Goal: Task Accomplishment & Management: Use online tool/utility

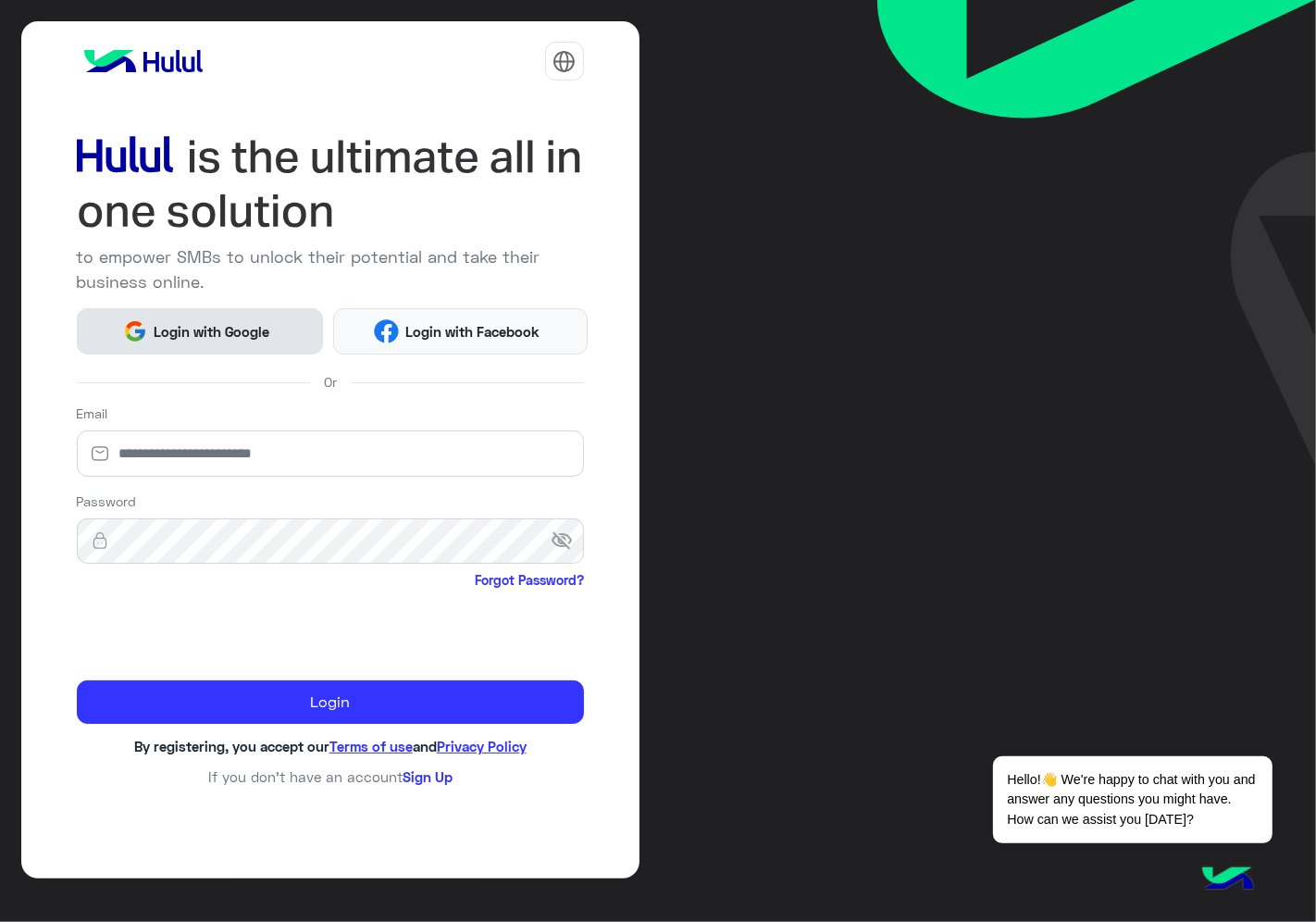
click at [243, 321] on span "Login with Google" at bounding box center [212, 331] width 129 height 21
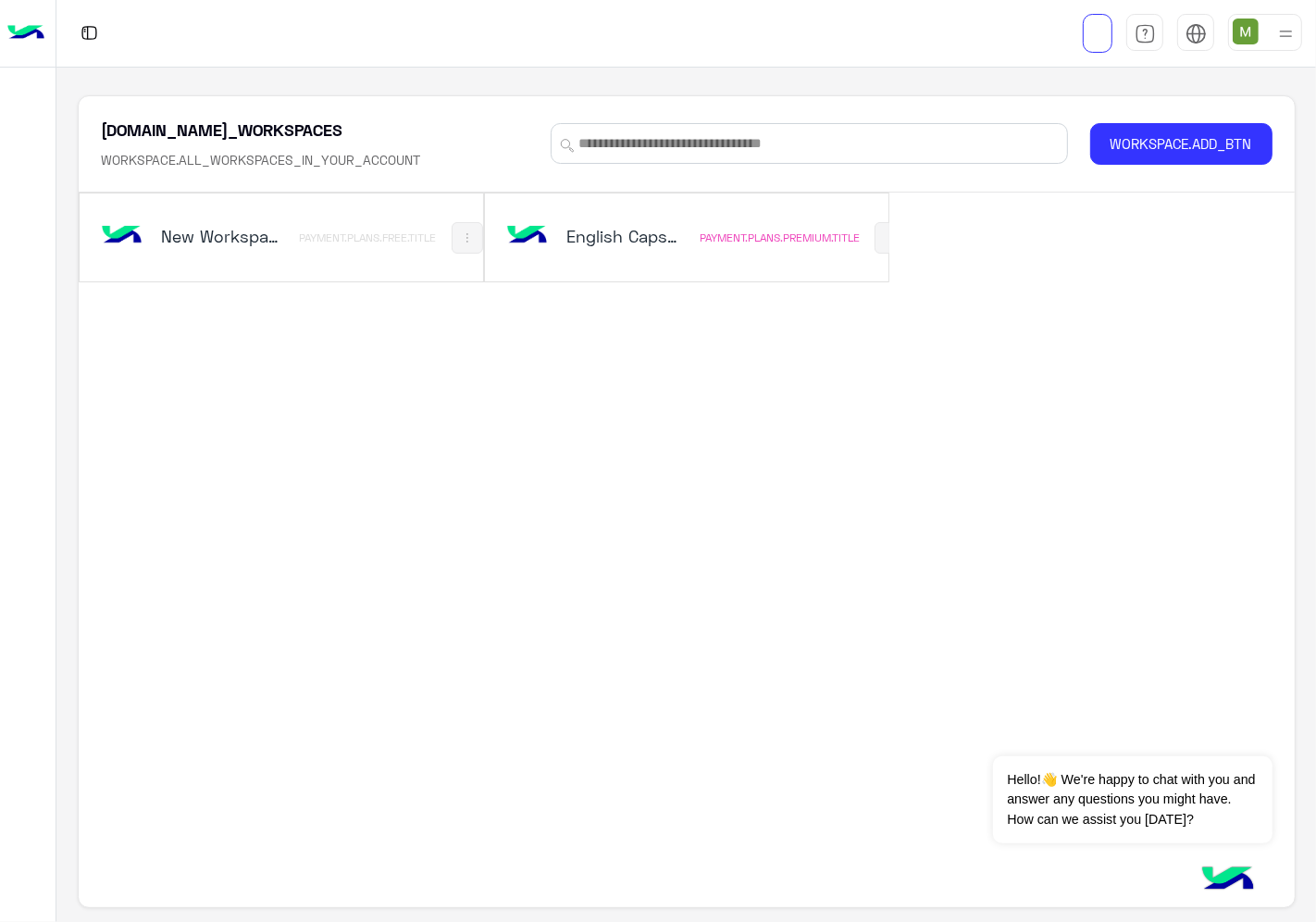
drag, startPoint x: 0, startPoint y: 0, endPoint x: 667, endPoint y: 247, distance: 711.3
click at [667, 247] on div "English Capsules" at bounding box center [625, 238] width 119 height 26
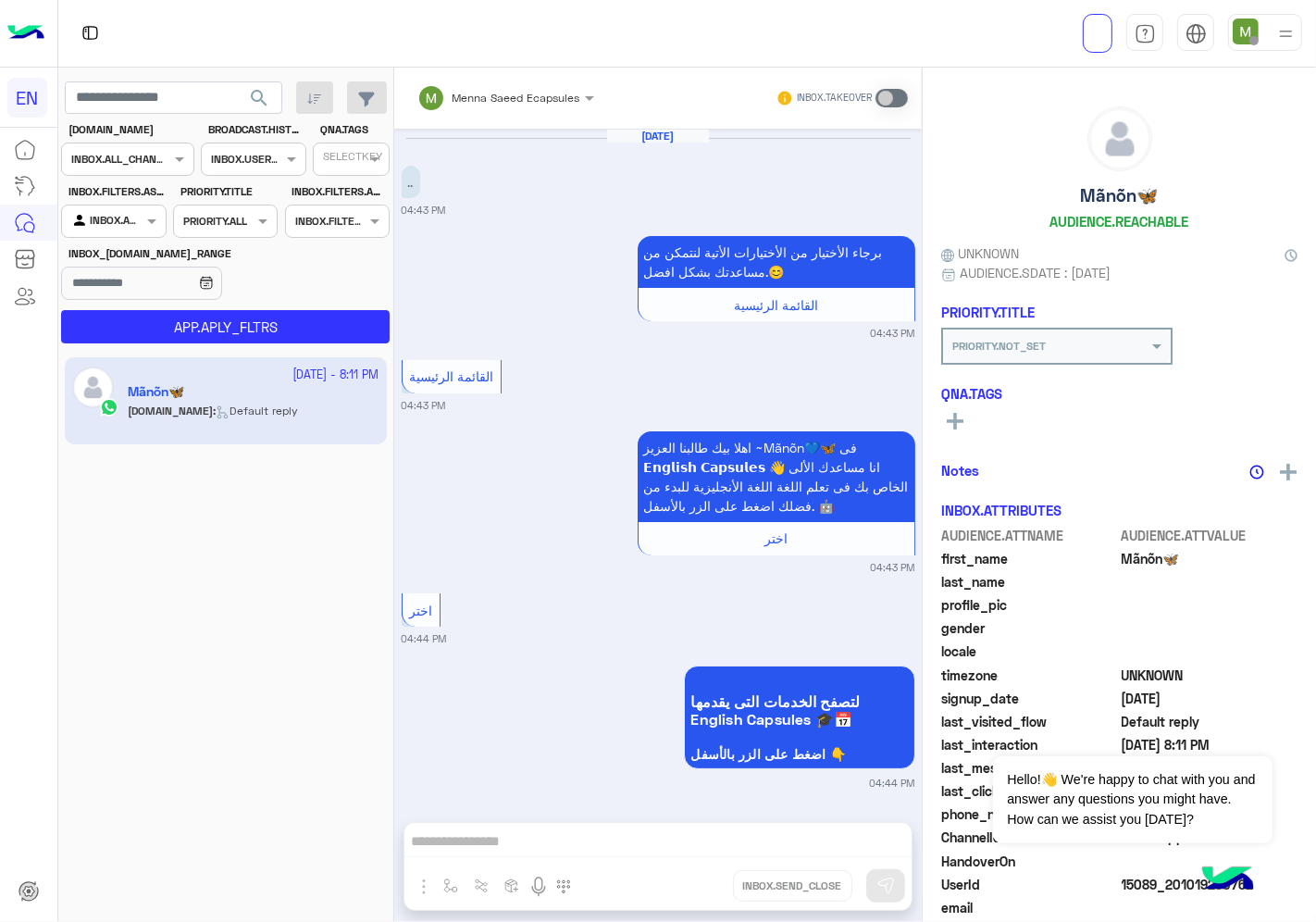
scroll to position [1020, 0]
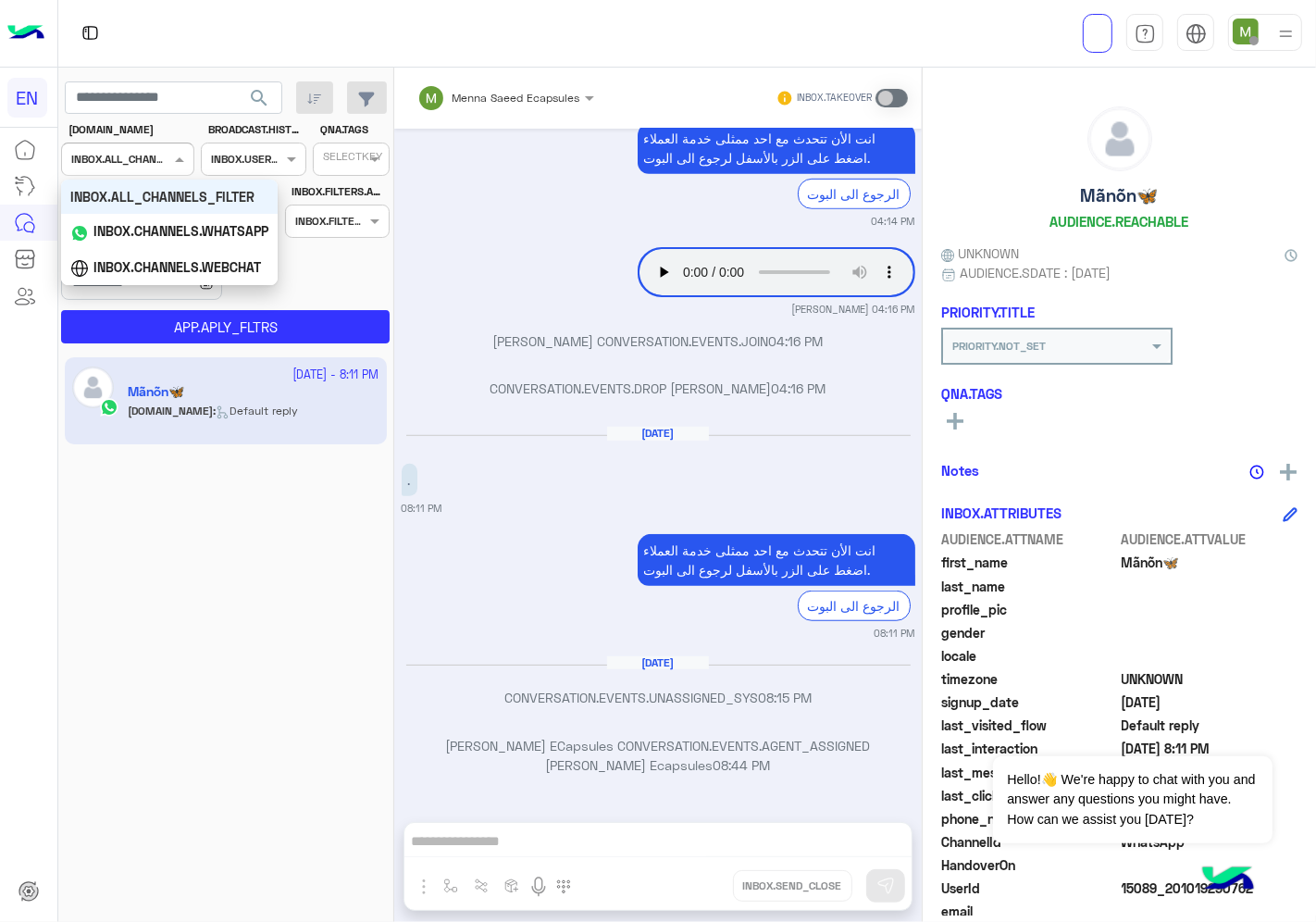
click at [126, 159] on input "text" at bounding box center [105, 157] width 68 height 16
click at [124, 229] on b "INBOX.CHANNELS.WHATSAPP" at bounding box center [181, 231] width 175 height 15
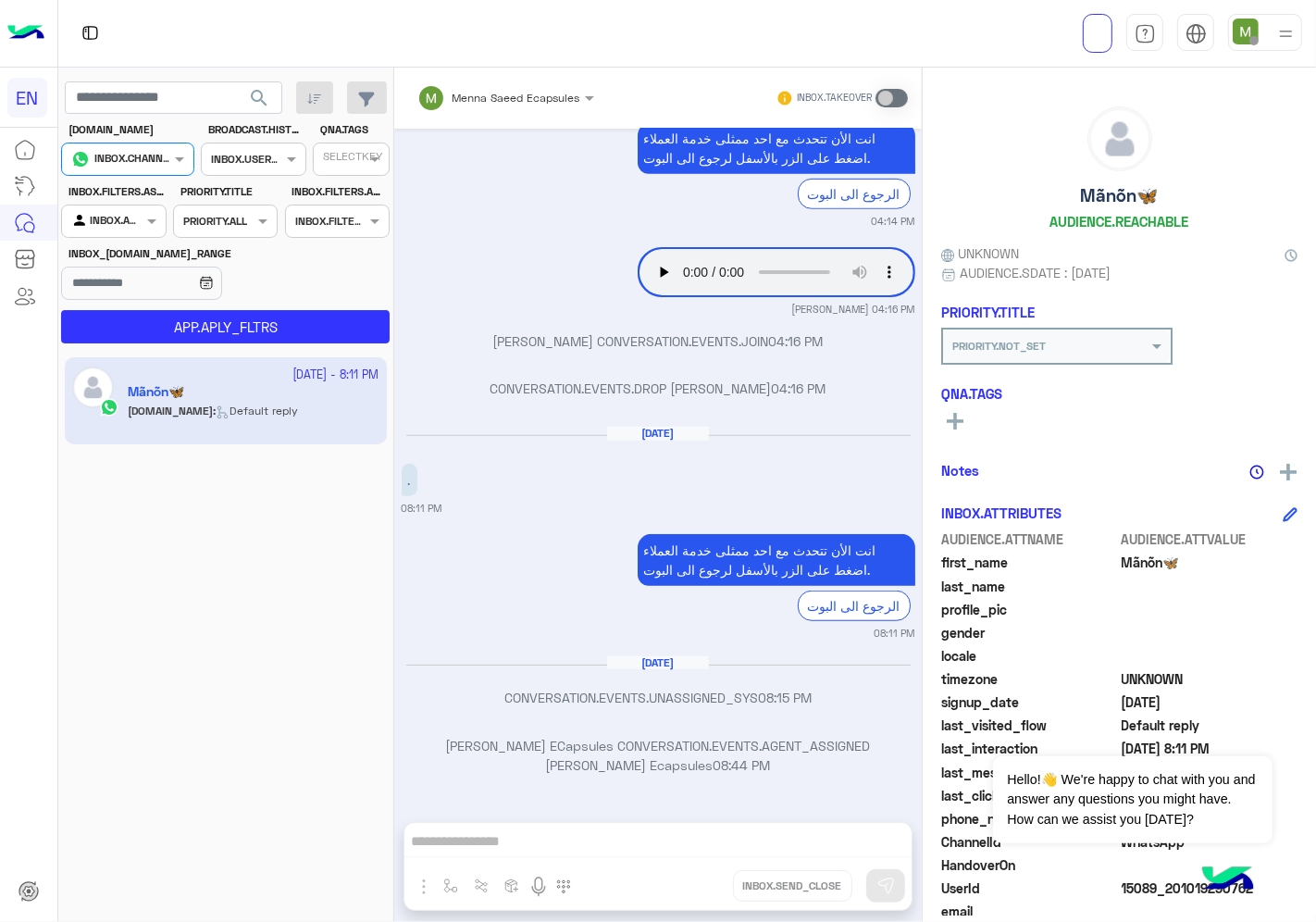
click at [121, 216] on div at bounding box center [113, 218] width 102 height 17
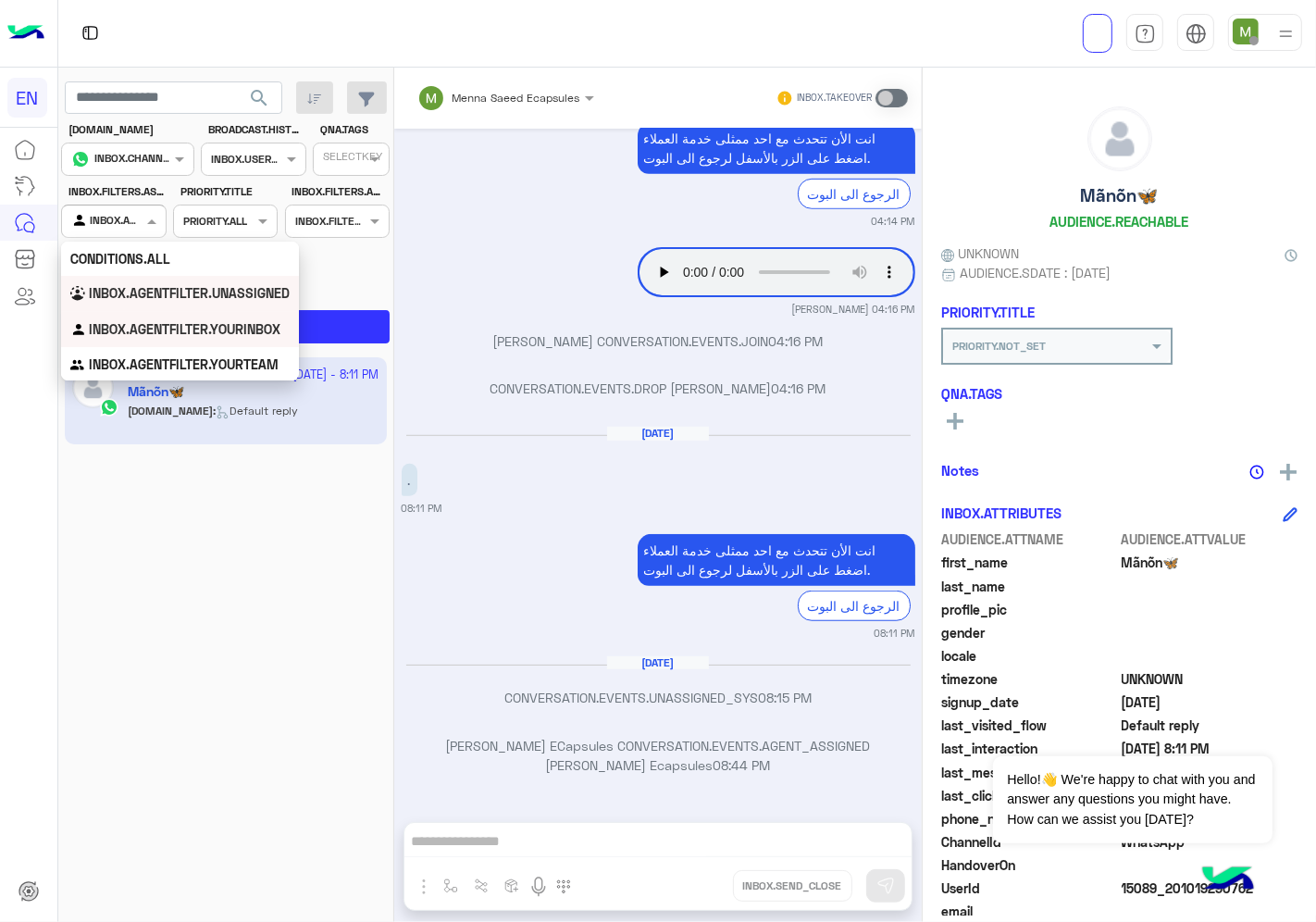
click at [117, 285] on b "INBOX.AGENTFILTER.UNASSIGNED" at bounding box center [189, 293] width 201 height 15
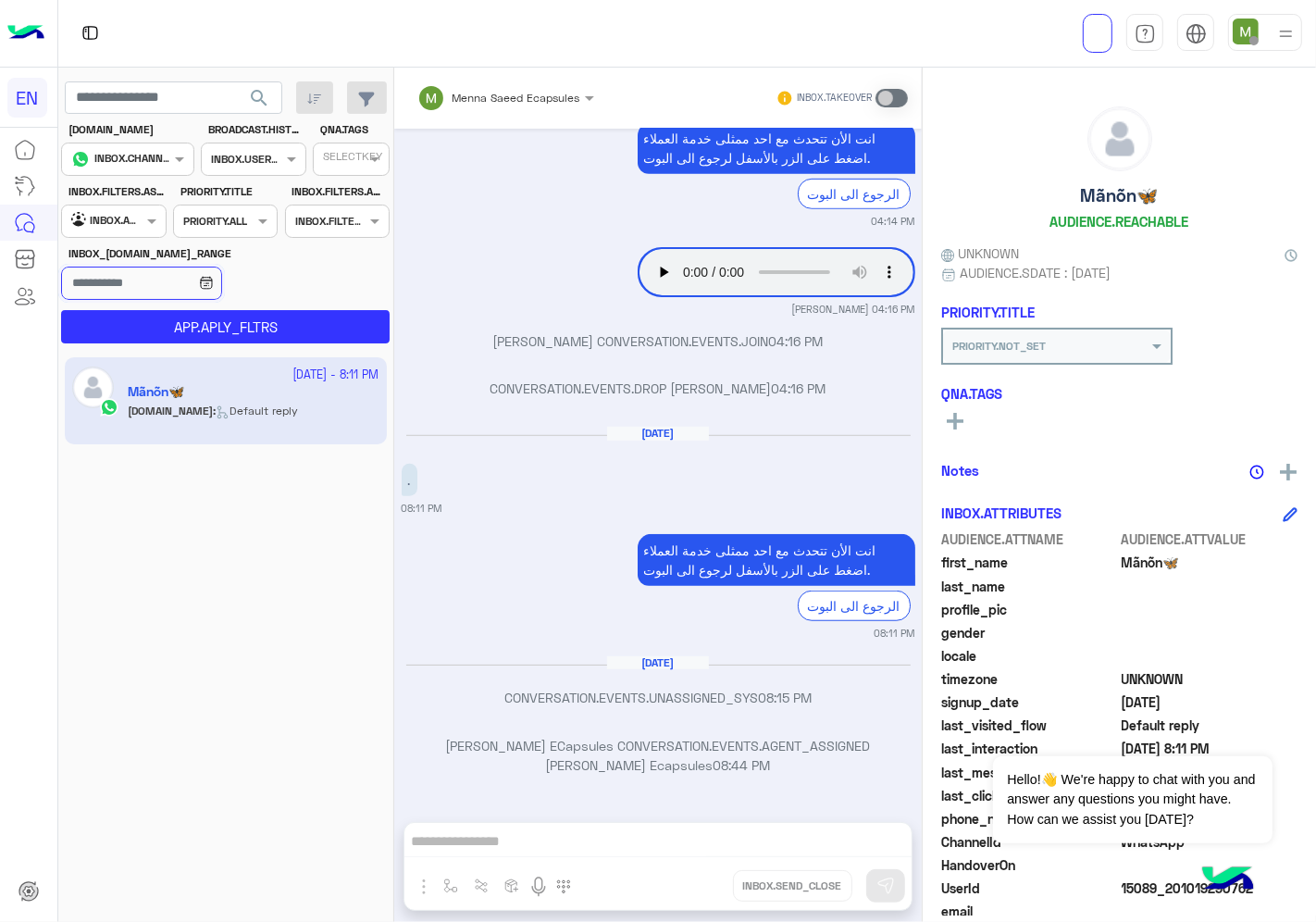
click at [119, 277] on input "INBOX_[DOMAIN_NAME]_RANGE" at bounding box center [141, 283] width 160 height 33
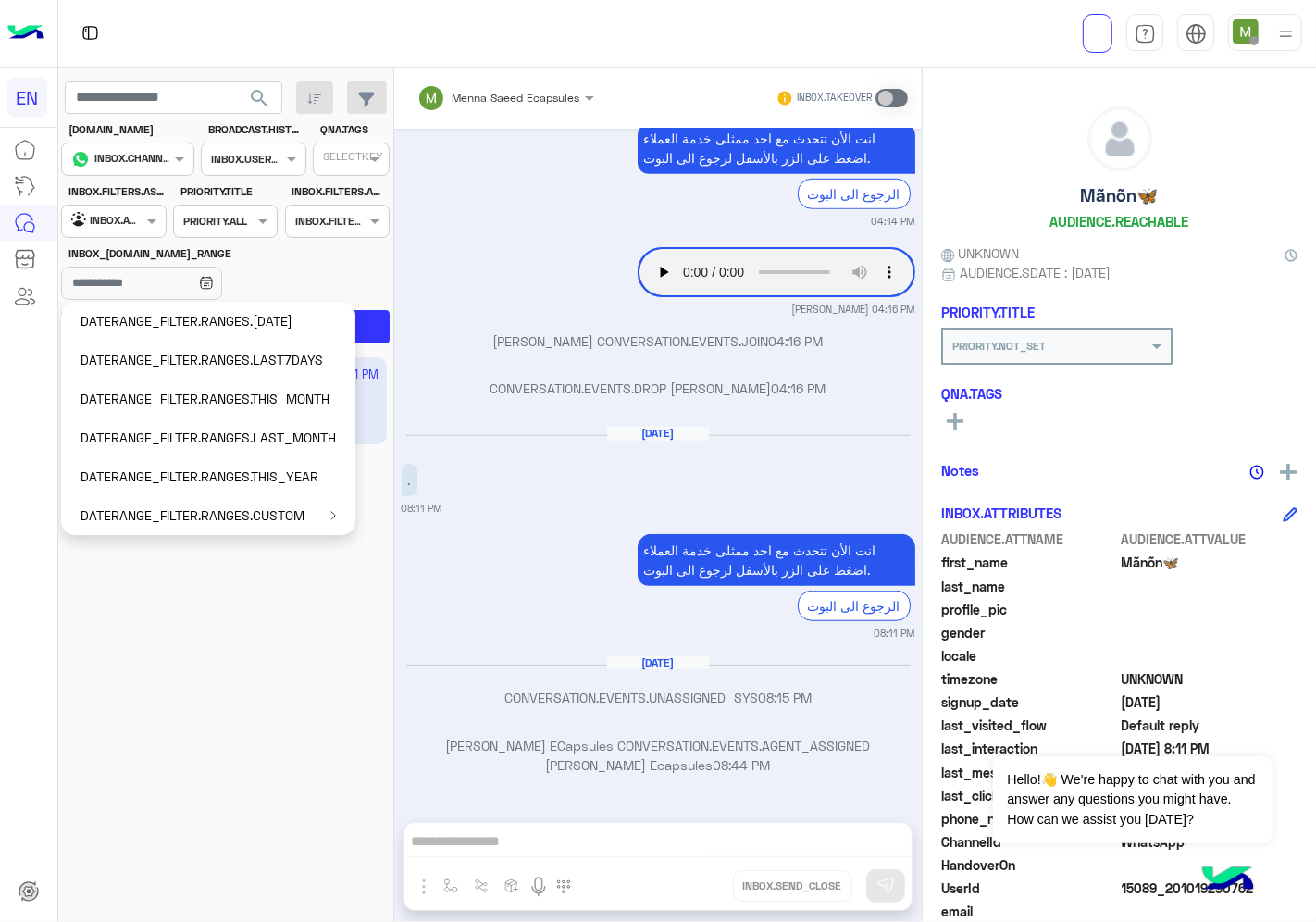
click at [190, 678] on div "[DATE] - 8:11 PM Mãnõn🦋 [DOMAIN_NAME] : Default reply" at bounding box center [226, 640] width 336 height 579
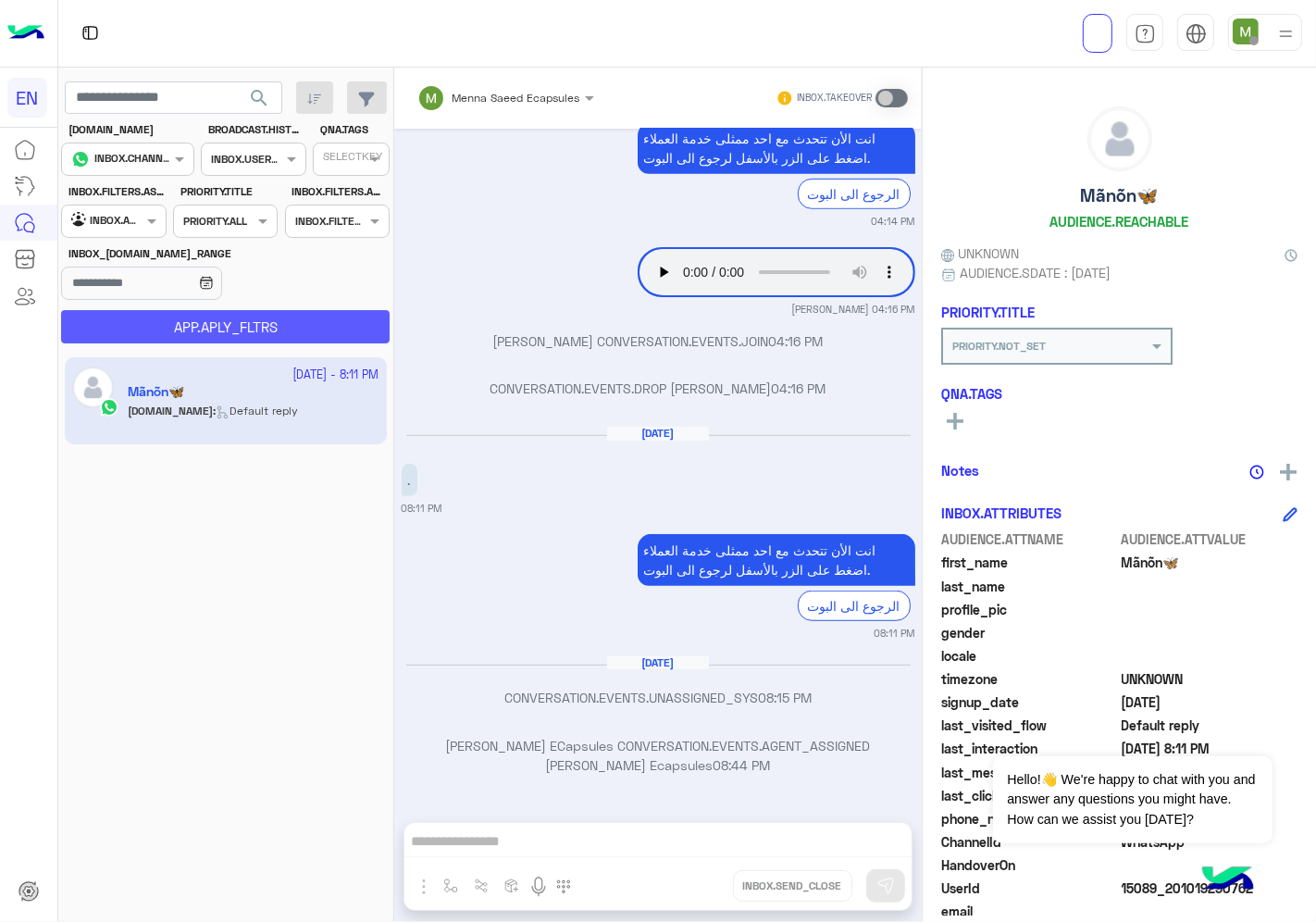
click at [223, 319] on button "APP.APLY_FLTRS" at bounding box center [225, 327] width 329 height 33
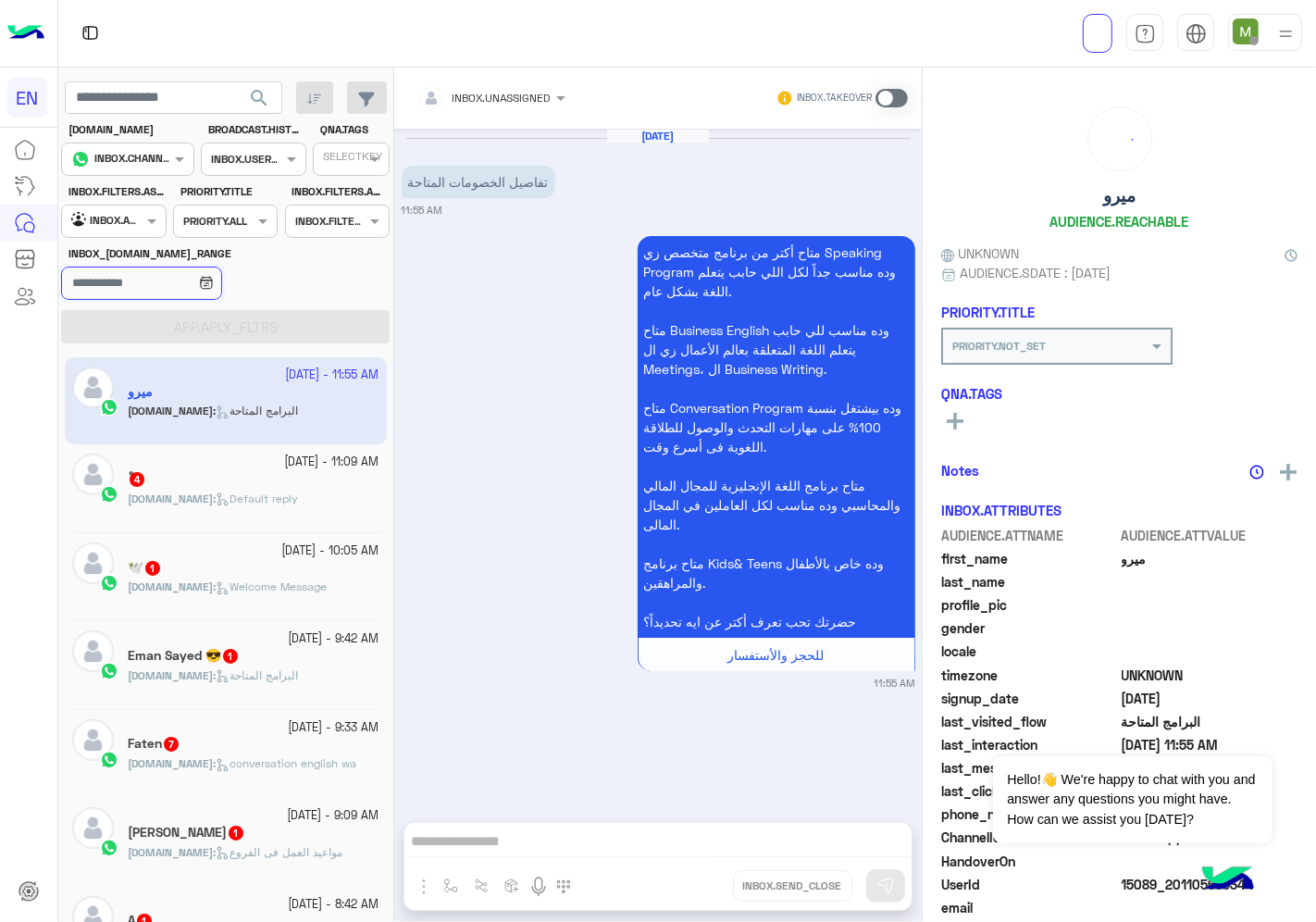
click at [121, 278] on input "INBOX_[DOMAIN_NAME]_RANGE" at bounding box center [141, 283] width 160 height 33
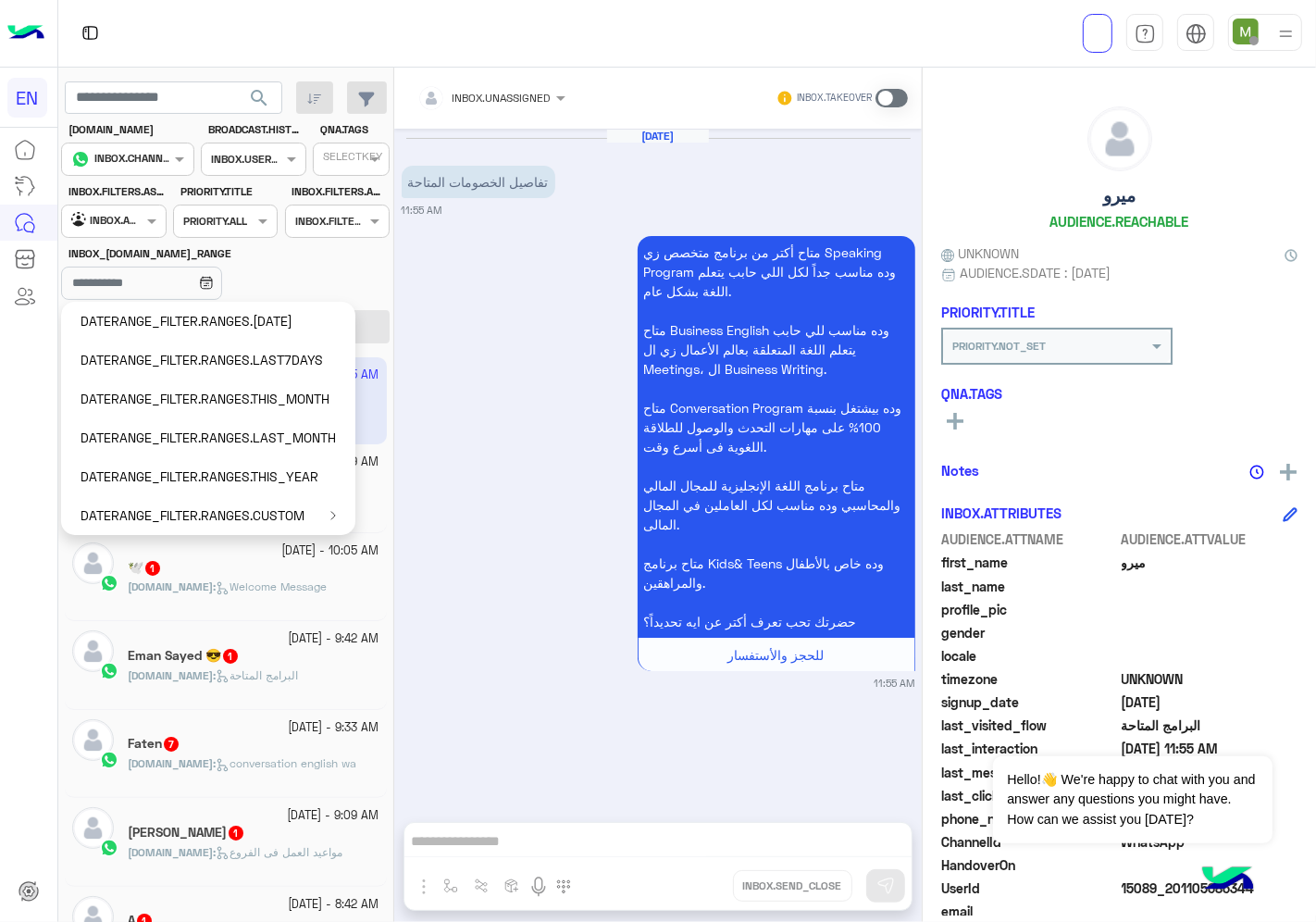
click at [503, 407] on div "متاح أكتر من برنامج متخصص زي Speaking Program وده مناسب جداً لكل اللي حابب يتعل…" at bounding box center [659, 460] width 514 height 459
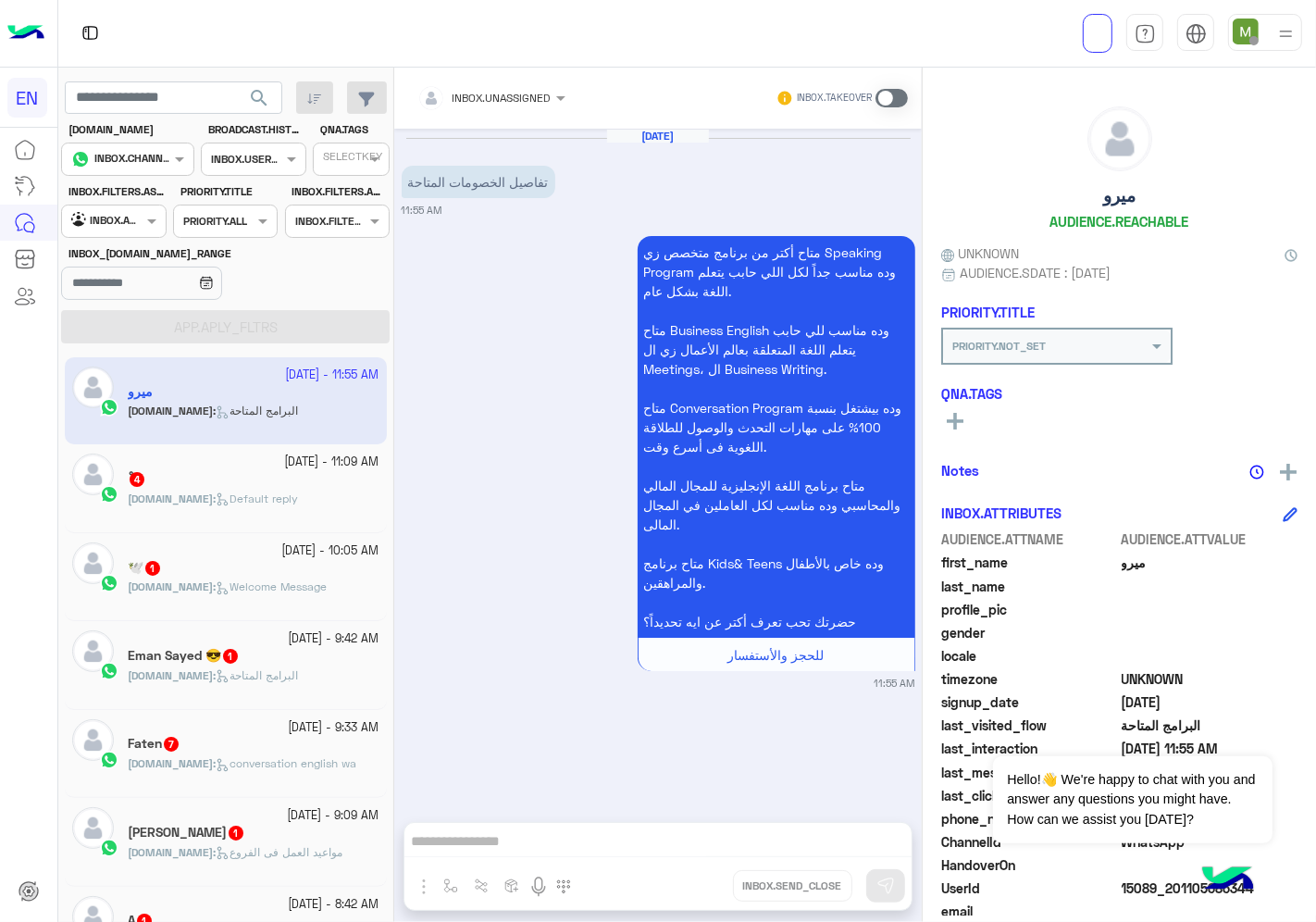
click at [126, 226] on div at bounding box center [113, 218] width 102 height 17
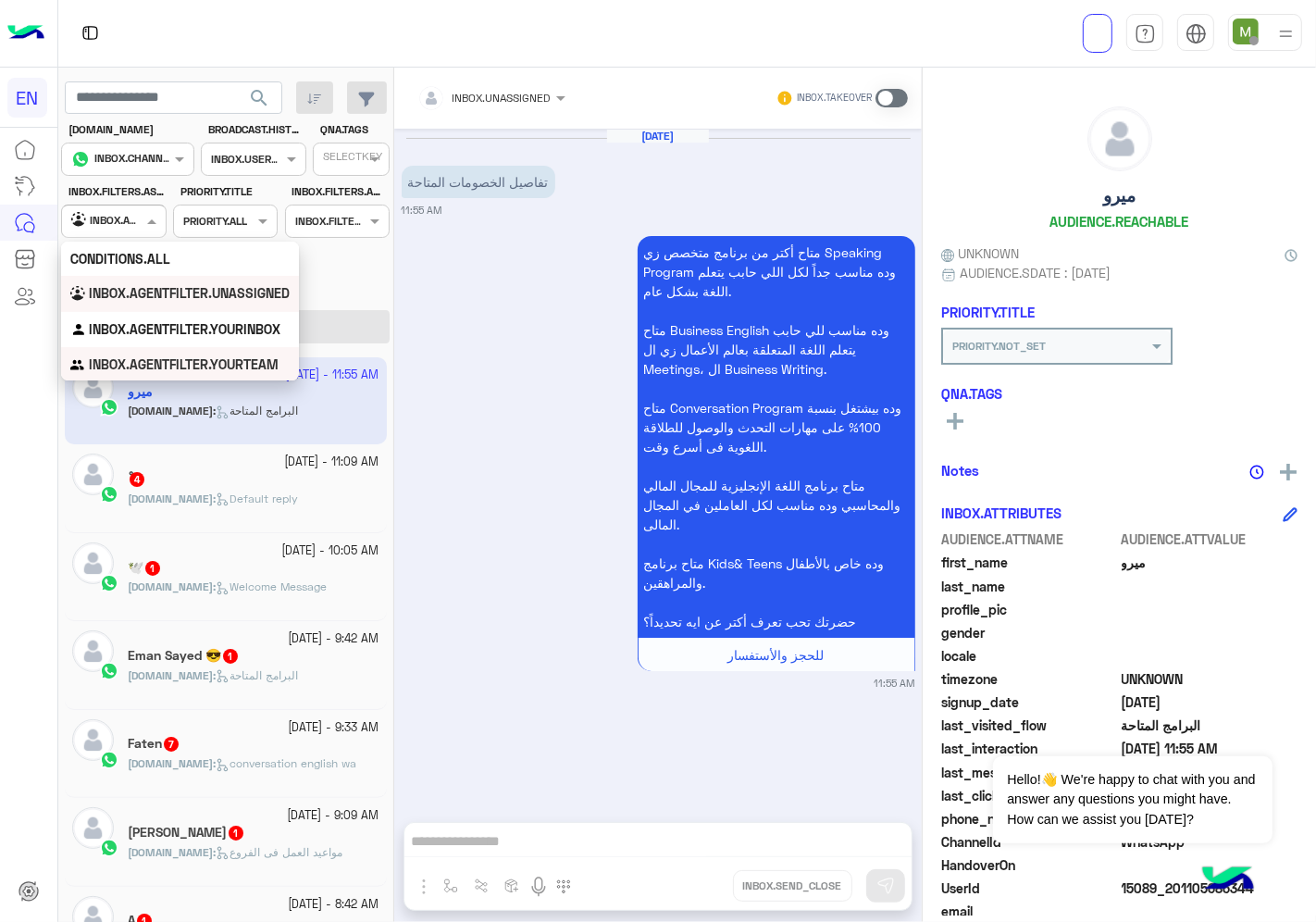
click at [137, 361] on b "INBOX.AGENTFILTER.YOURTEAM" at bounding box center [184, 364] width 189 height 15
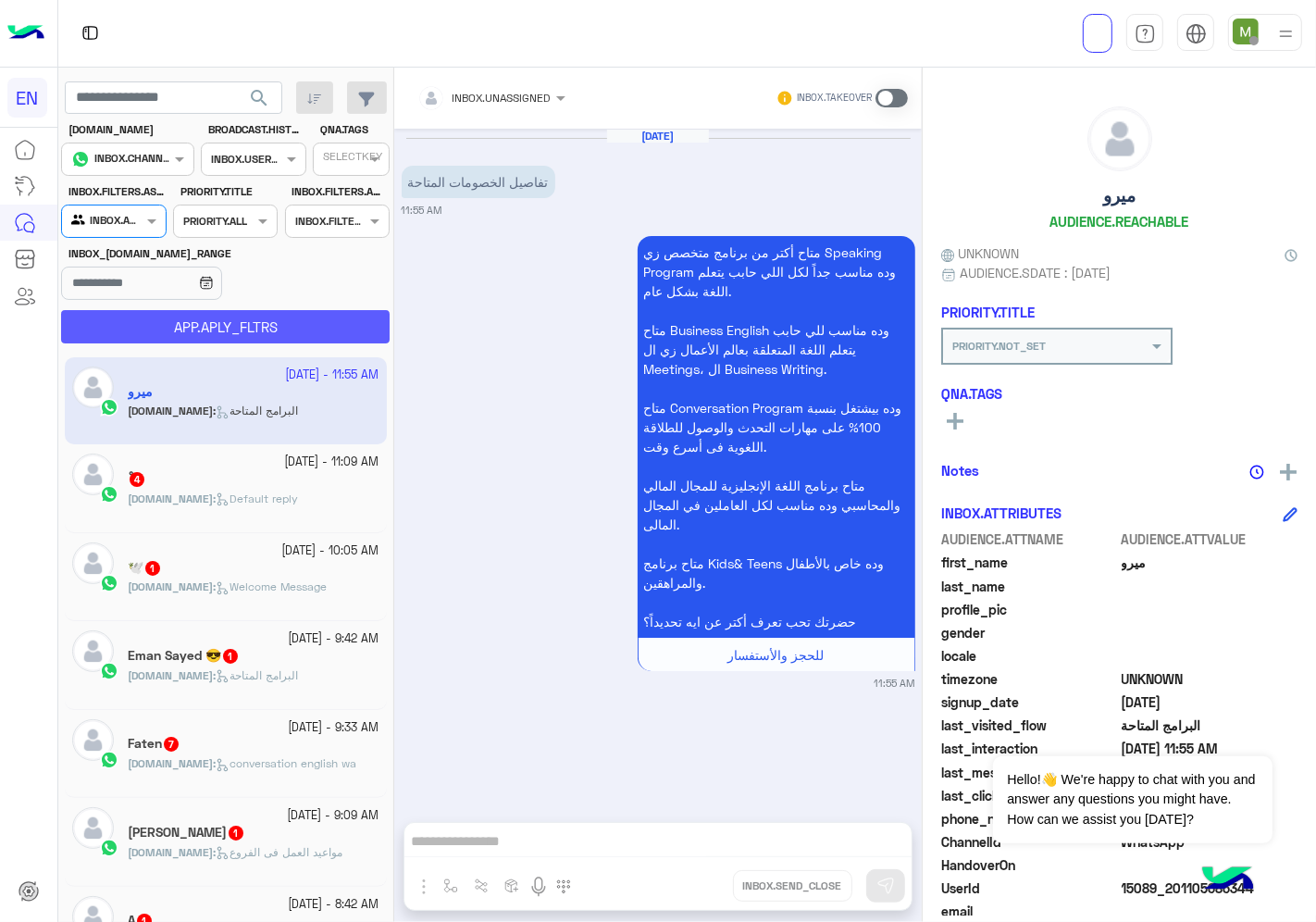
click at [172, 321] on button "APP.APLY_FLTRS" at bounding box center [225, 327] width 329 height 33
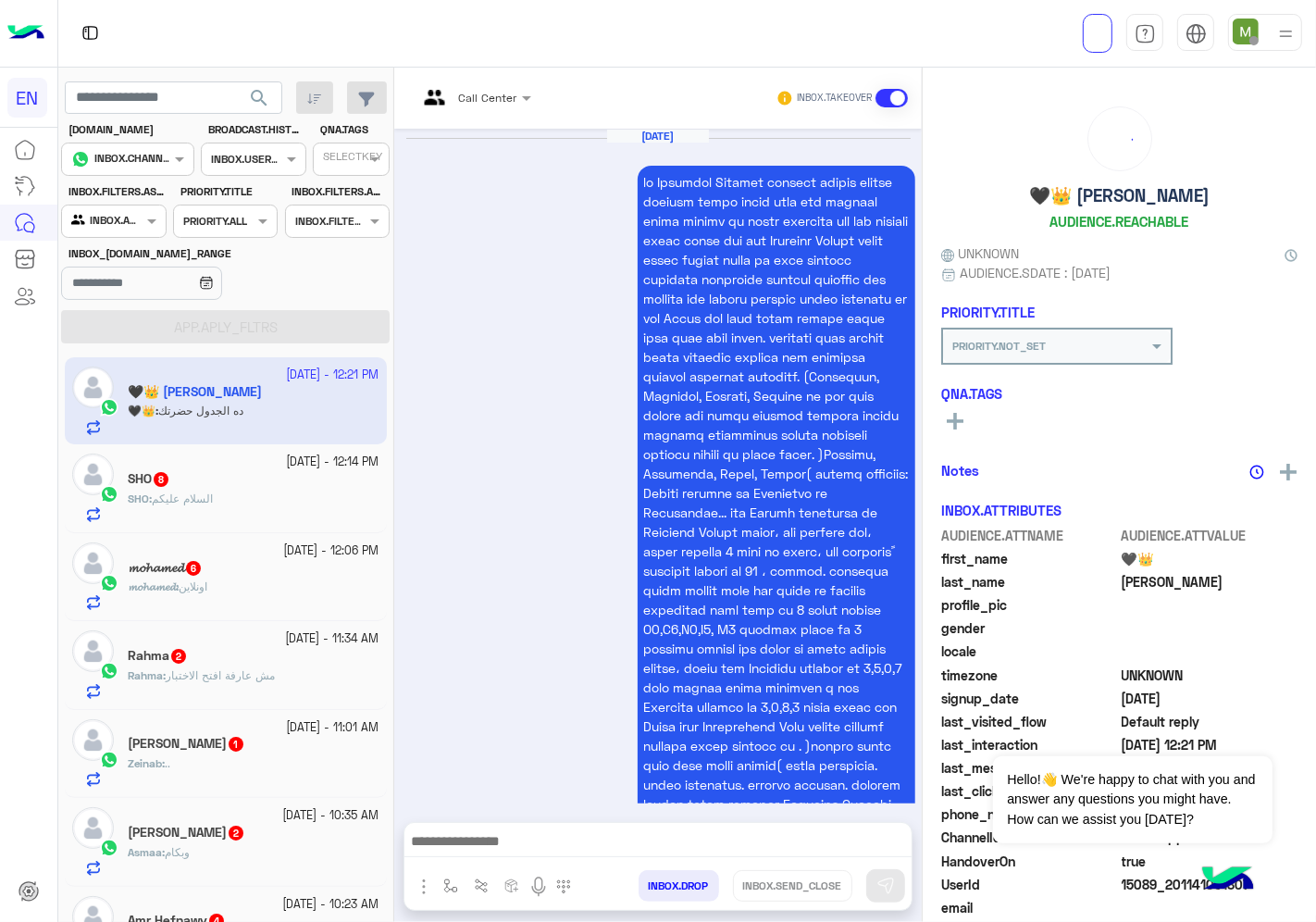
scroll to position [1902, 0]
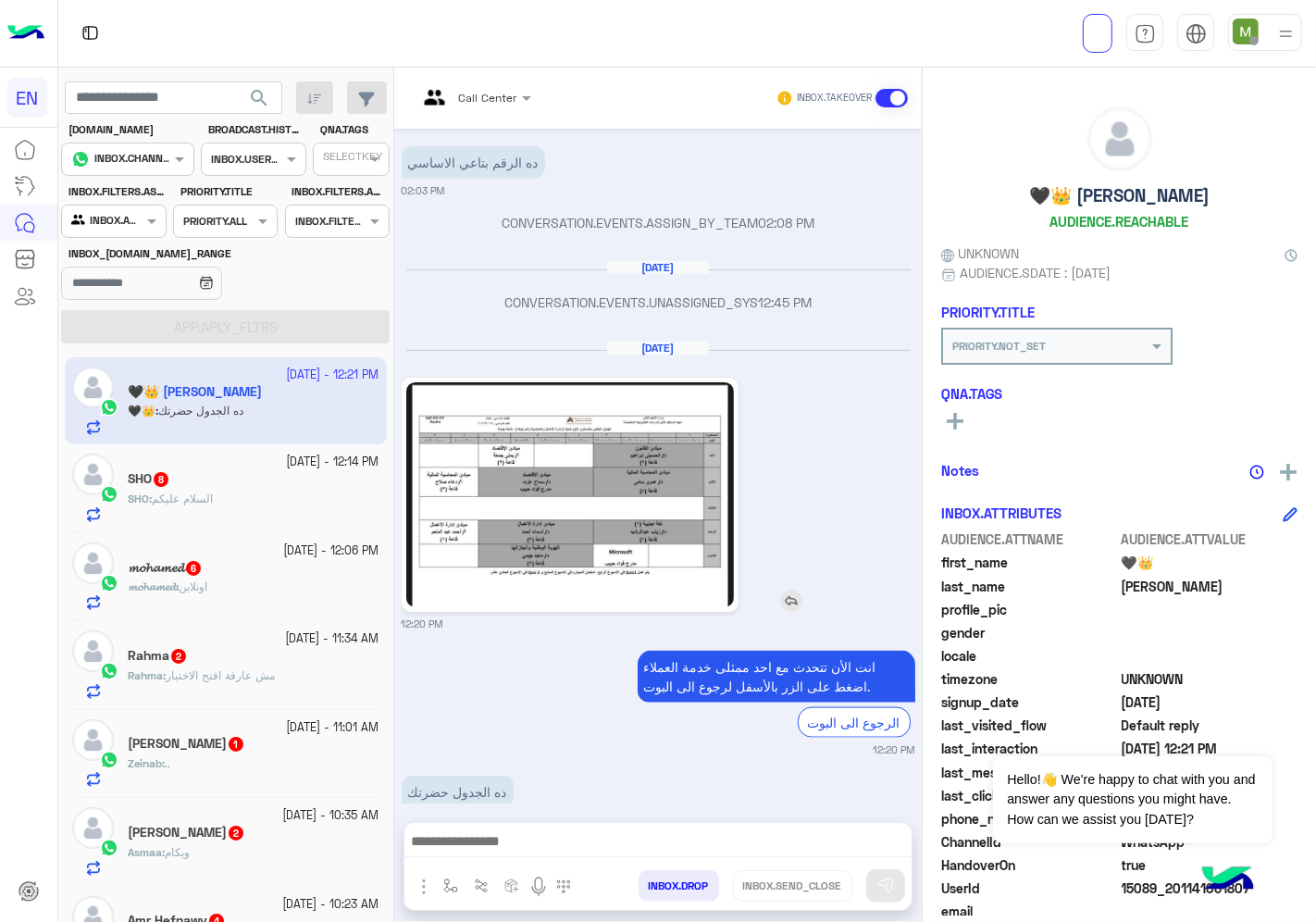
click at [477, 485] on img at bounding box center [569, 495] width 328 height 225
